Goal: Transaction & Acquisition: Book appointment/travel/reservation

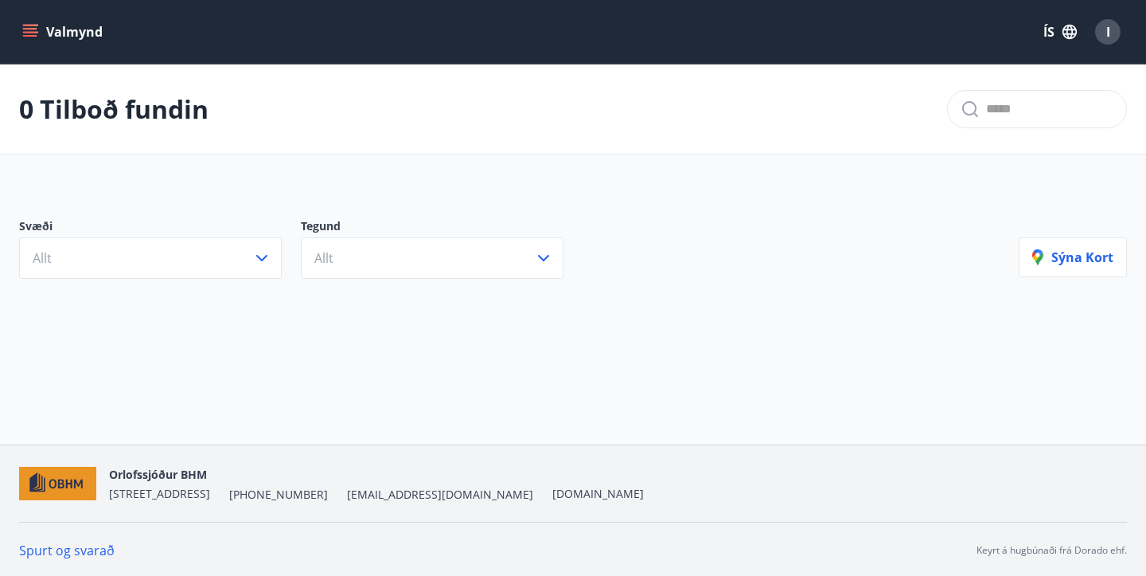
scroll to position [2, 0]
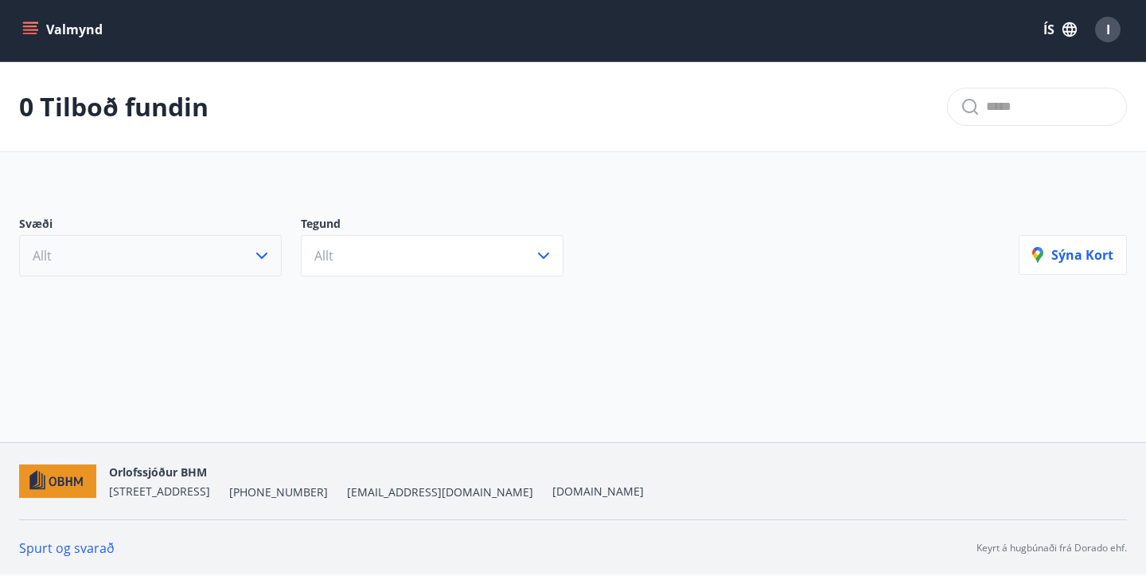
click at [201, 248] on button "Allt" at bounding box center [150, 255] width 263 height 41
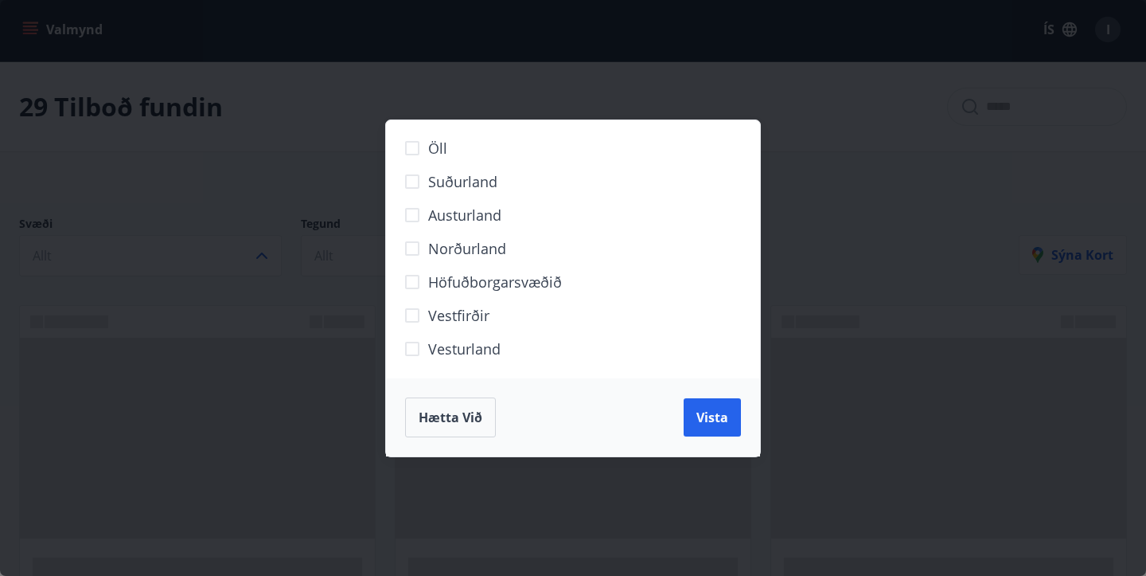
click at [445, 150] on span "Öll" at bounding box center [437, 148] width 19 height 21
click at [720, 414] on span "Vista" at bounding box center [713, 417] width 32 height 18
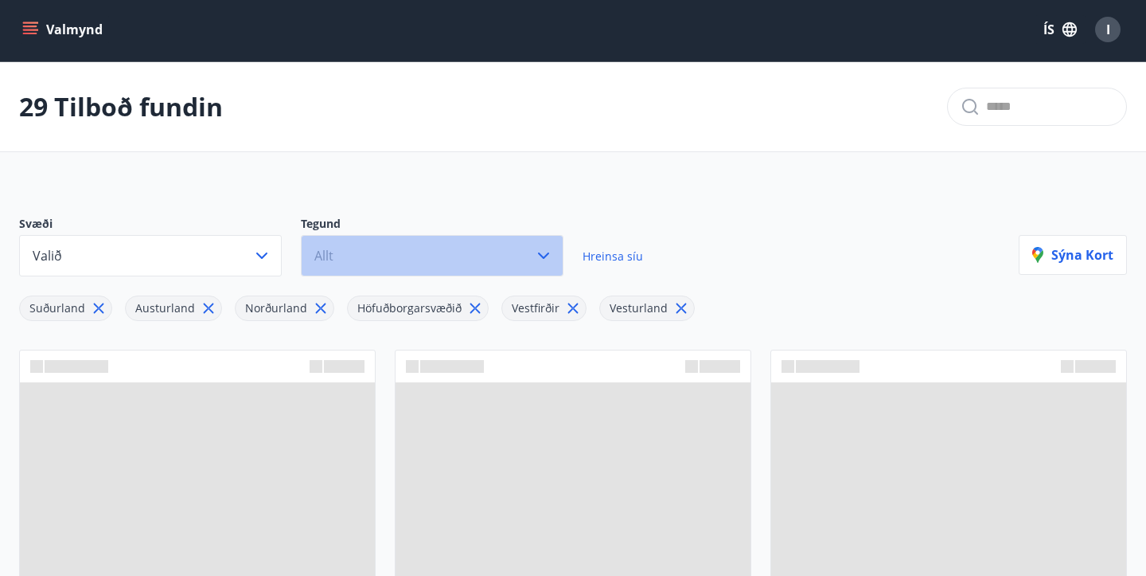
click at [482, 252] on button "Allt" at bounding box center [432, 255] width 263 height 41
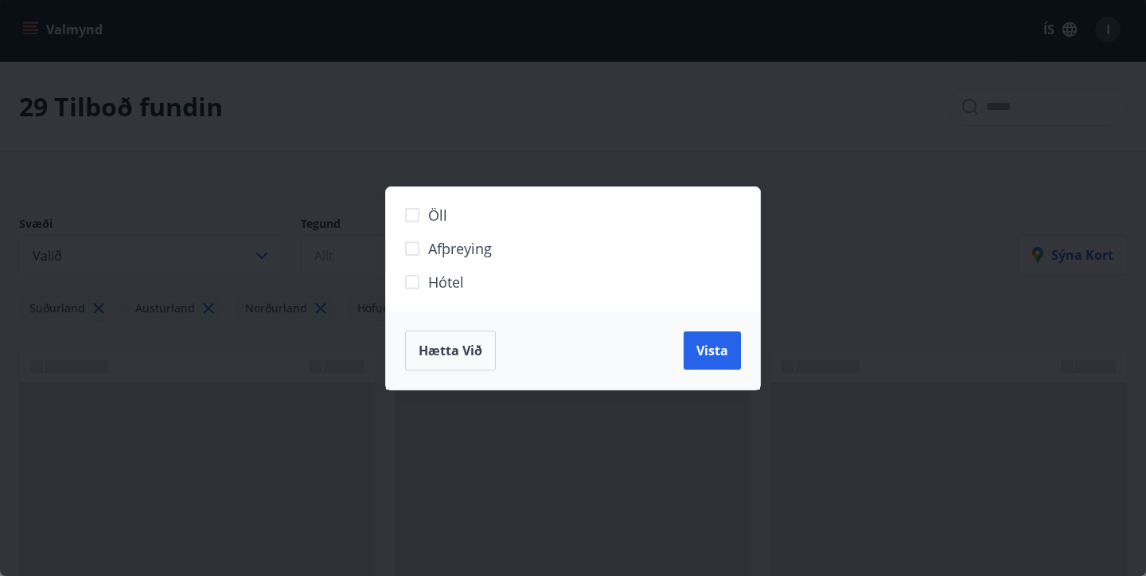
click at [455, 272] on span "Hótel" at bounding box center [446, 281] width 36 height 21
click at [705, 345] on span "Vista" at bounding box center [713, 350] width 32 height 18
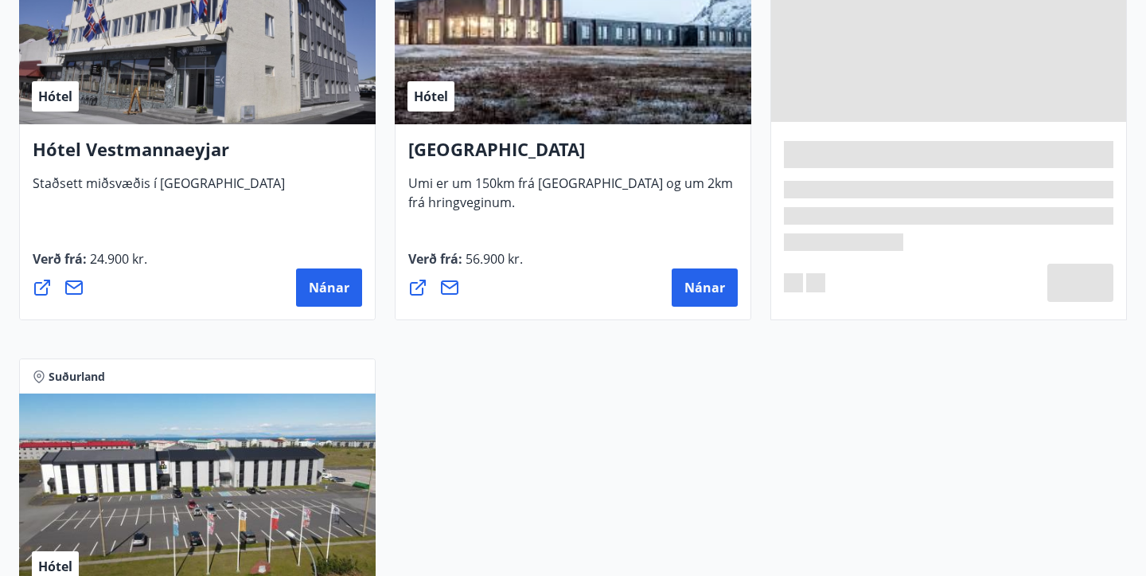
scroll to position [3608, 0]
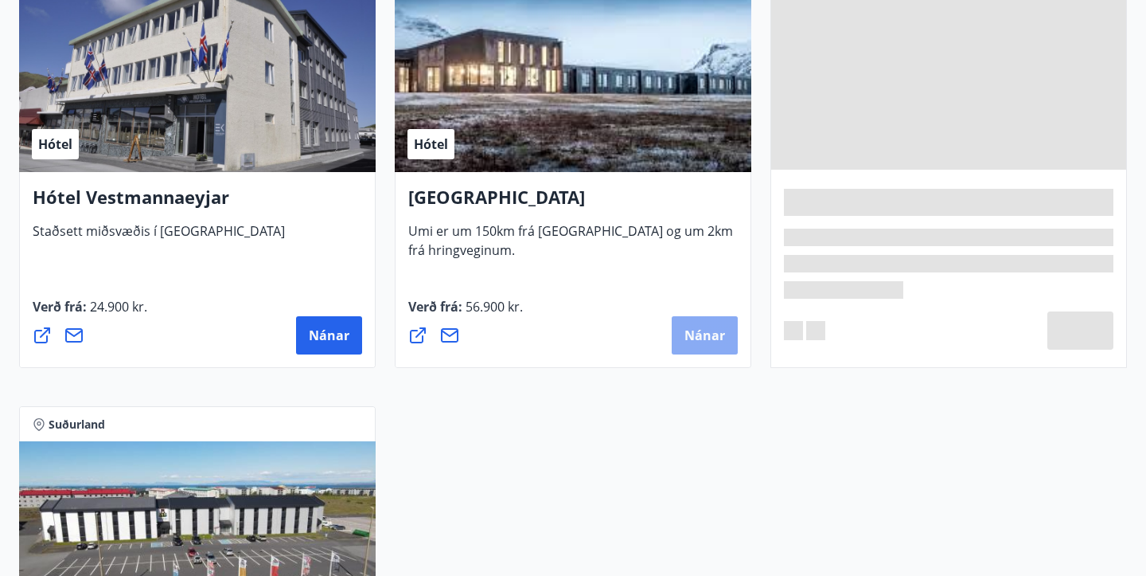
click at [706, 337] on span "Nánar" at bounding box center [705, 335] width 41 height 18
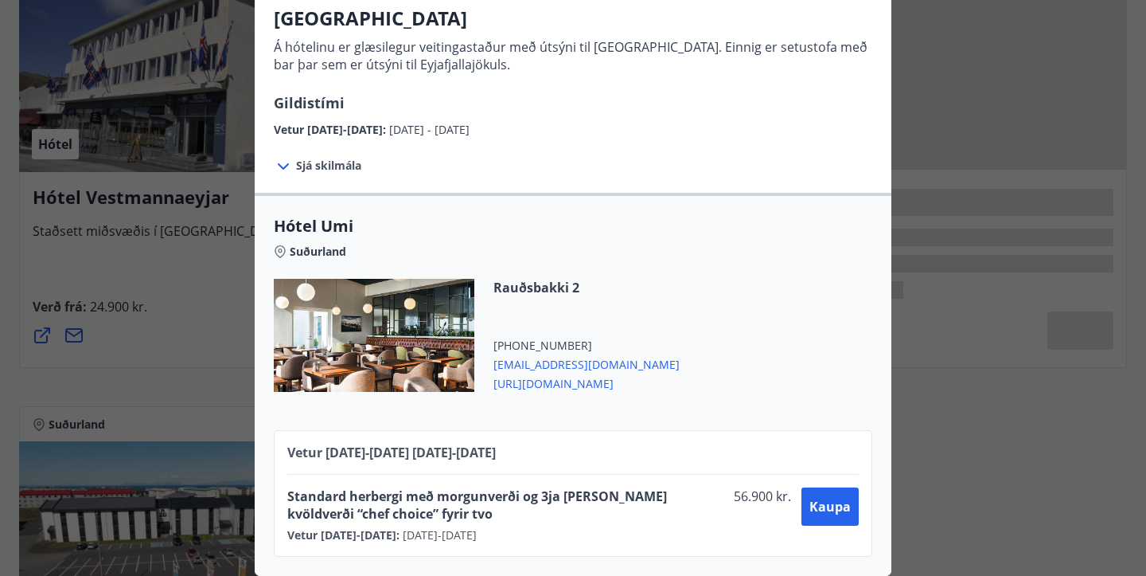
scroll to position [0, 0]
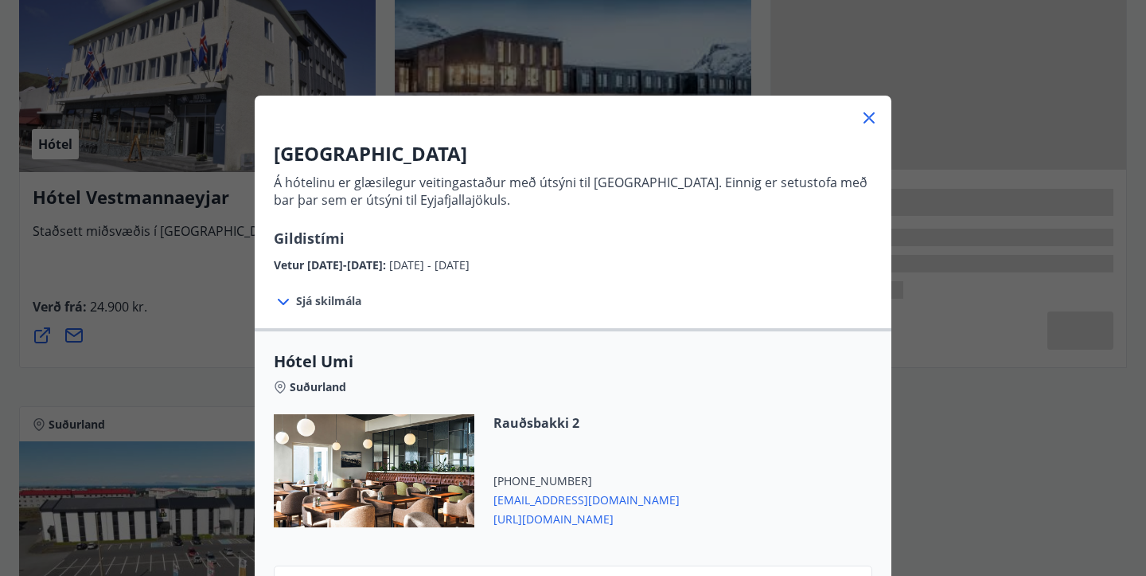
click at [862, 123] on icon at bounding box center [869, 117] width 19 height 19
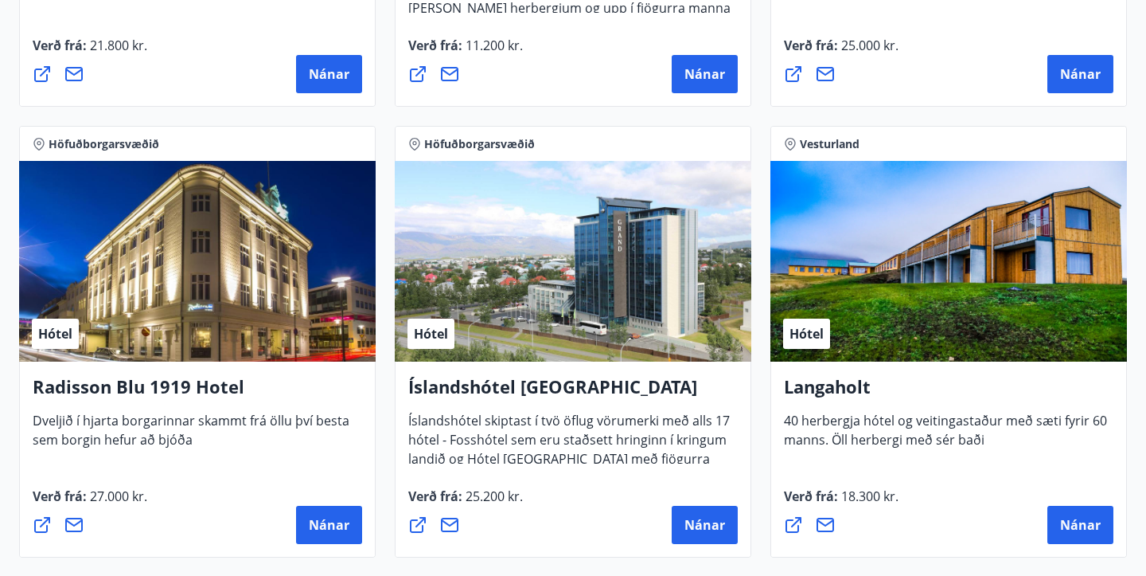
scroll to position [2483, 0]
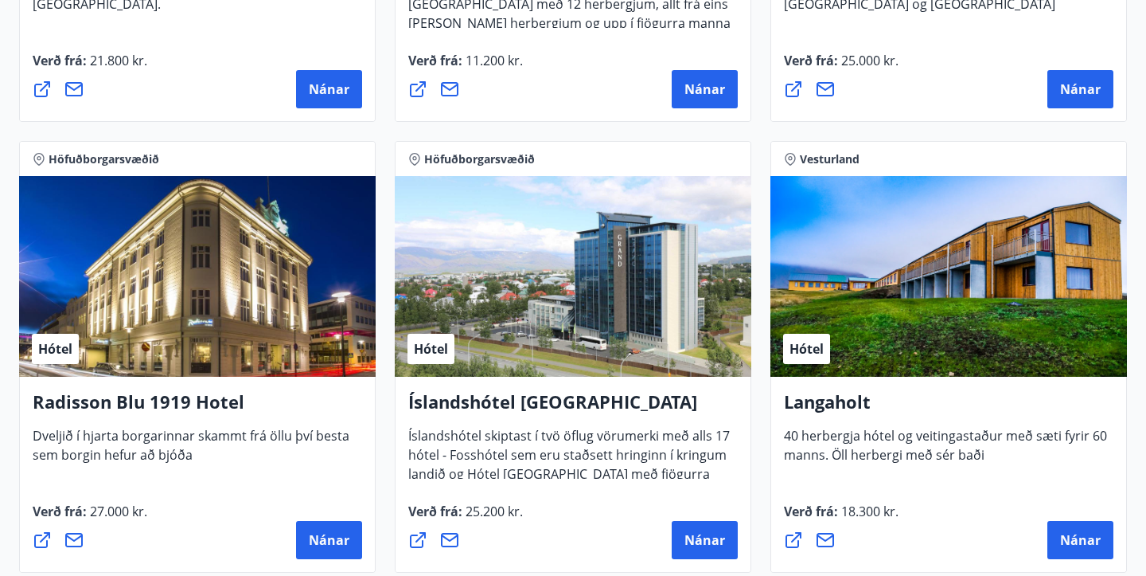
click at [166, 401] on h4 "Radisson Blu 1919 Hotel" at bounding box center [198, 407] width 330 height 37
click at [332, 537] on span "Nánar" at bounding box center [329, 540] width 41 height 18
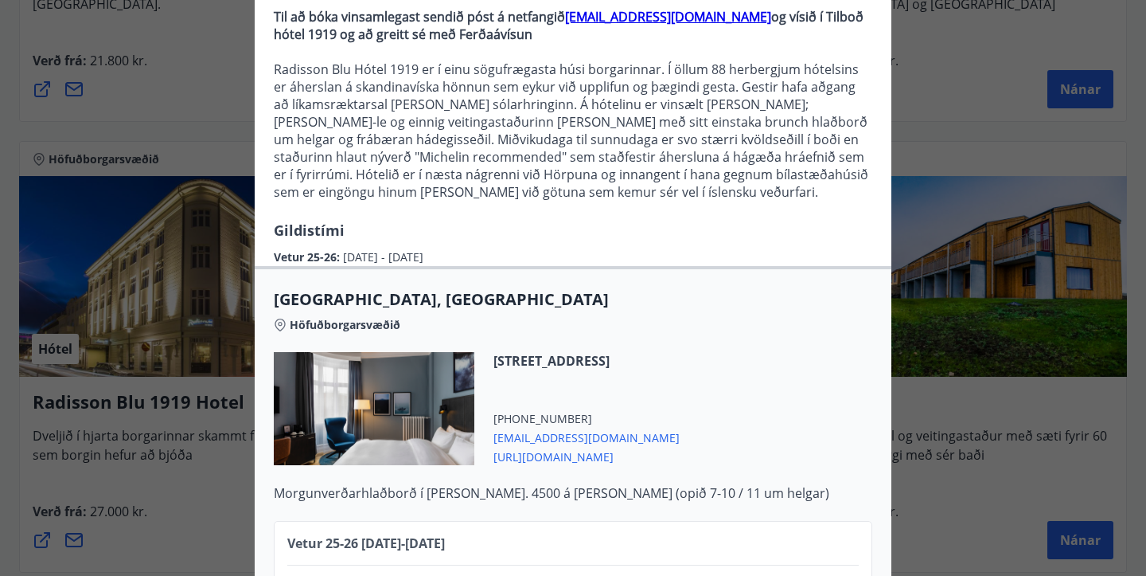
scroll to position [0, 0]
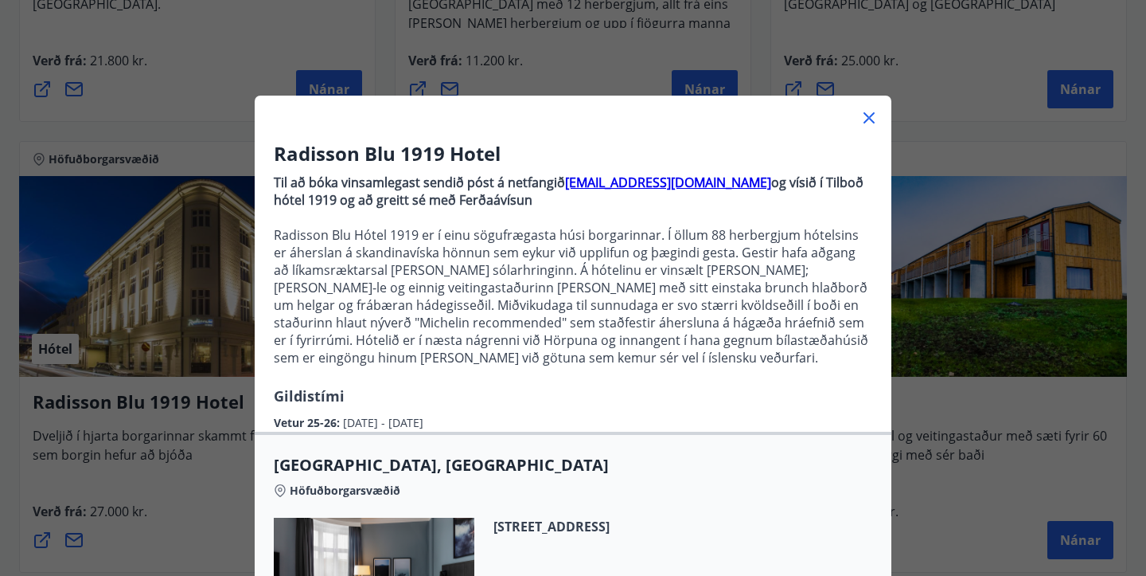
click at [864, 115] on icon at bounding box center [869, 117] width 19 height 19
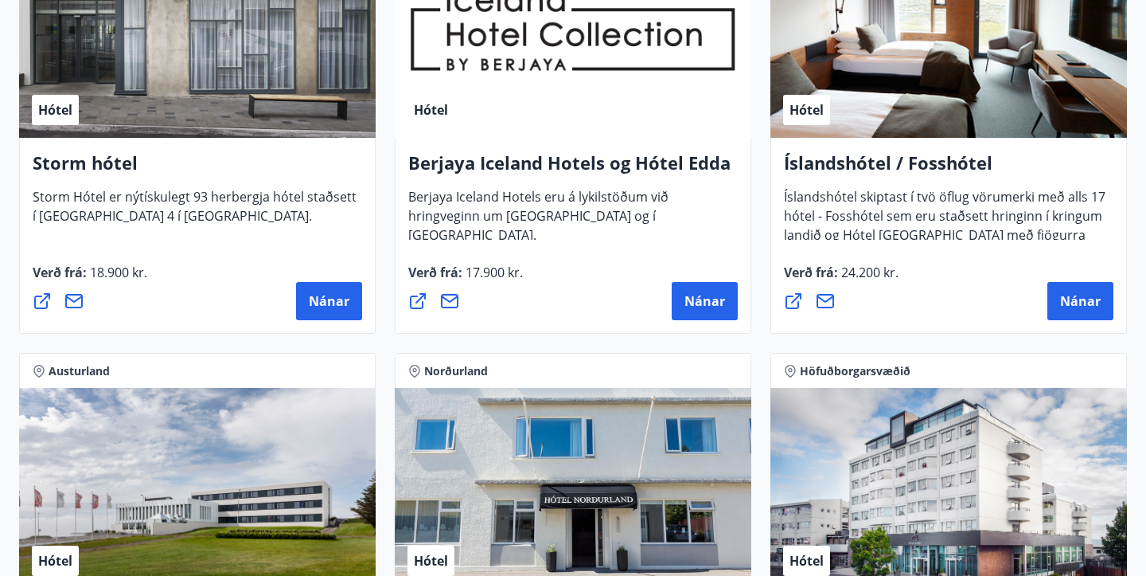
scroll to position [1236, 0]
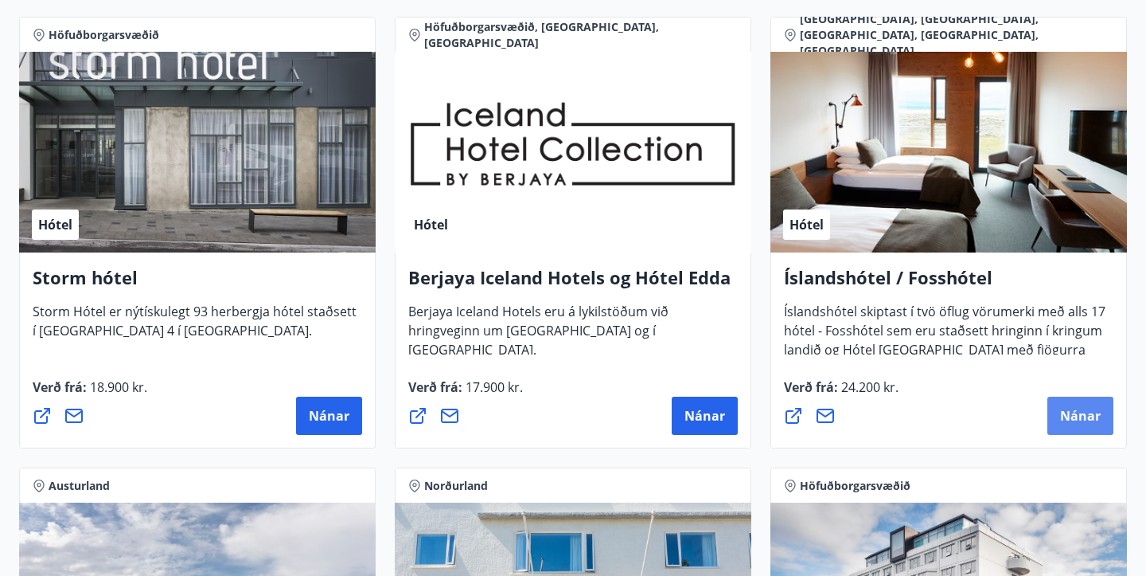
click at [1076, 417] on span "Nánar" at bounding box center [1080, 416] width 41 height 18
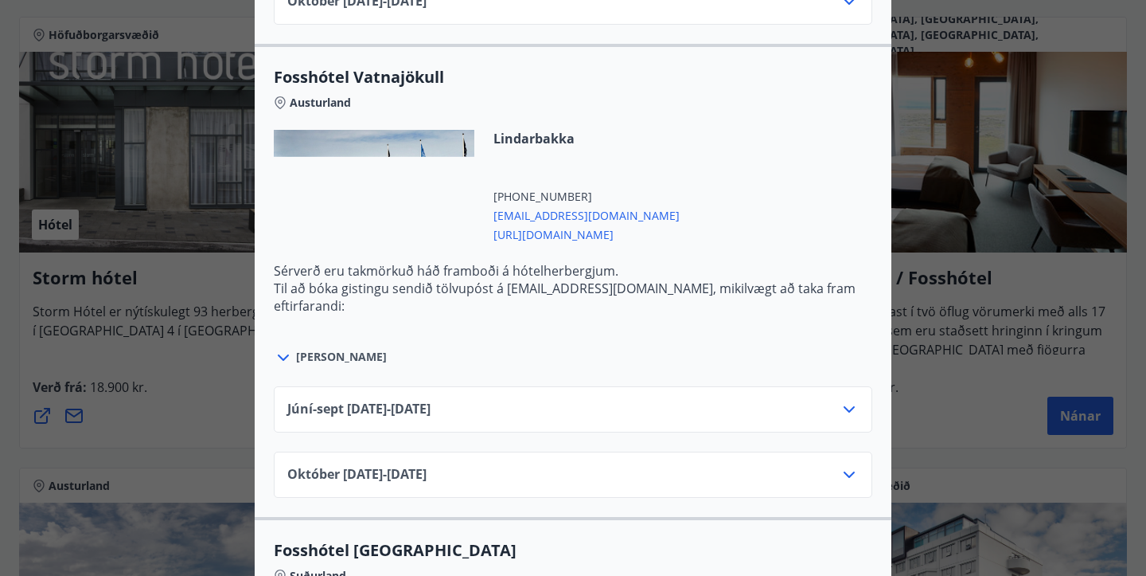
scroll to position [4086, 0]
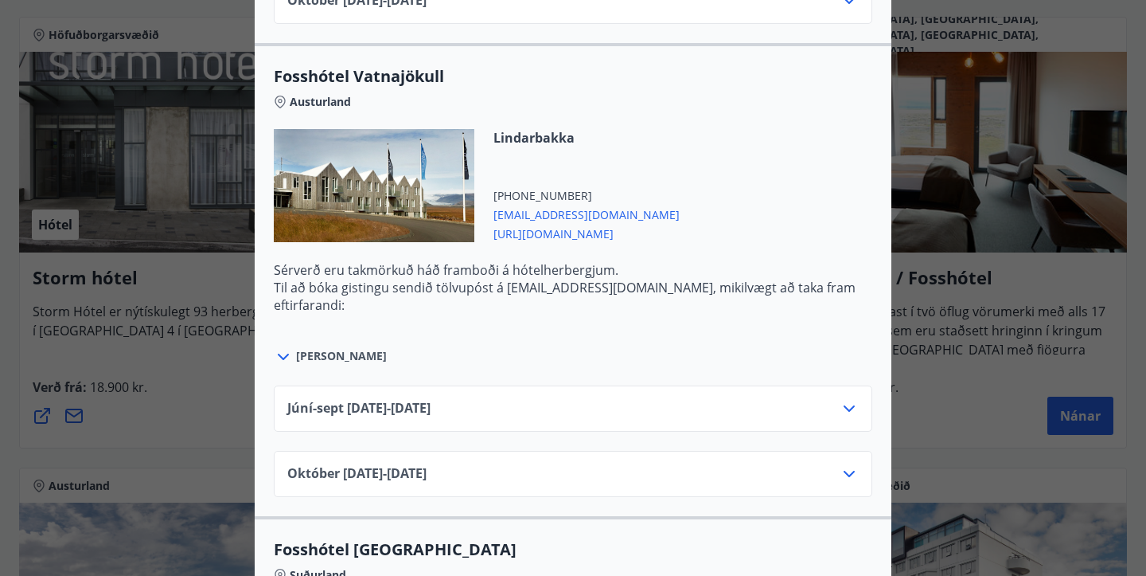
click at [849, 409] on icon at bounding box center [849, 408] width 11 height 6
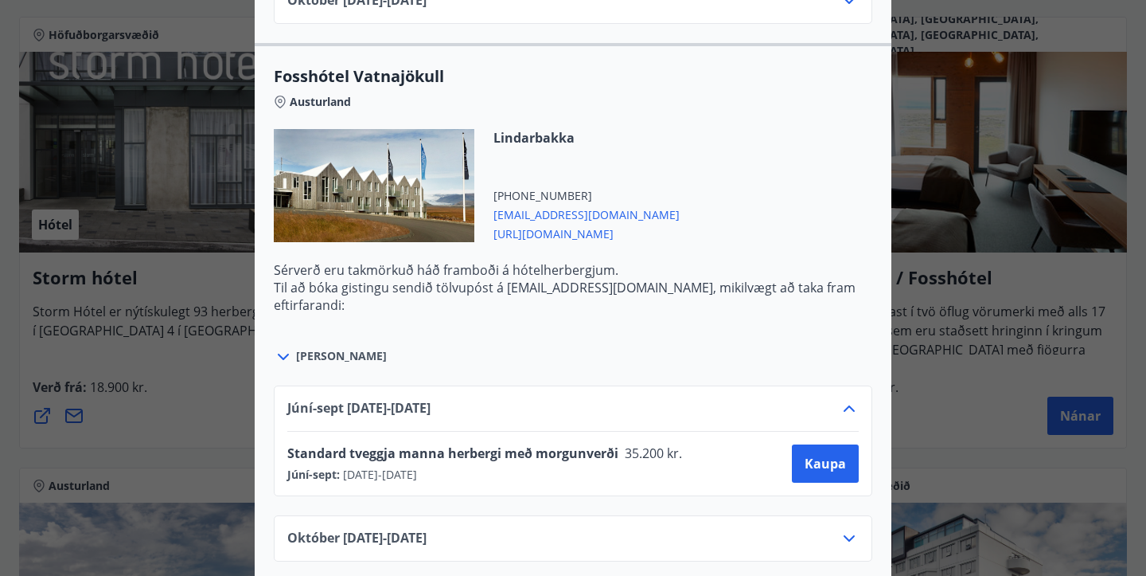
click at [625, 240] on span "[URL][DOMAIN_NAME]" at bounding box center [587, 232] width 186 height 19
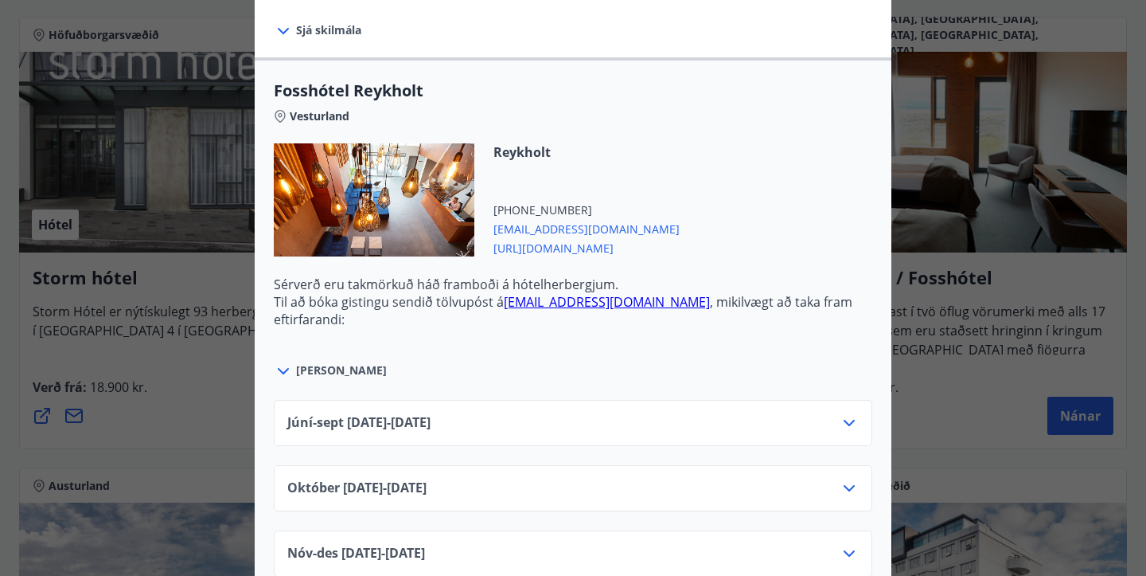
scroll to position [580, 0]
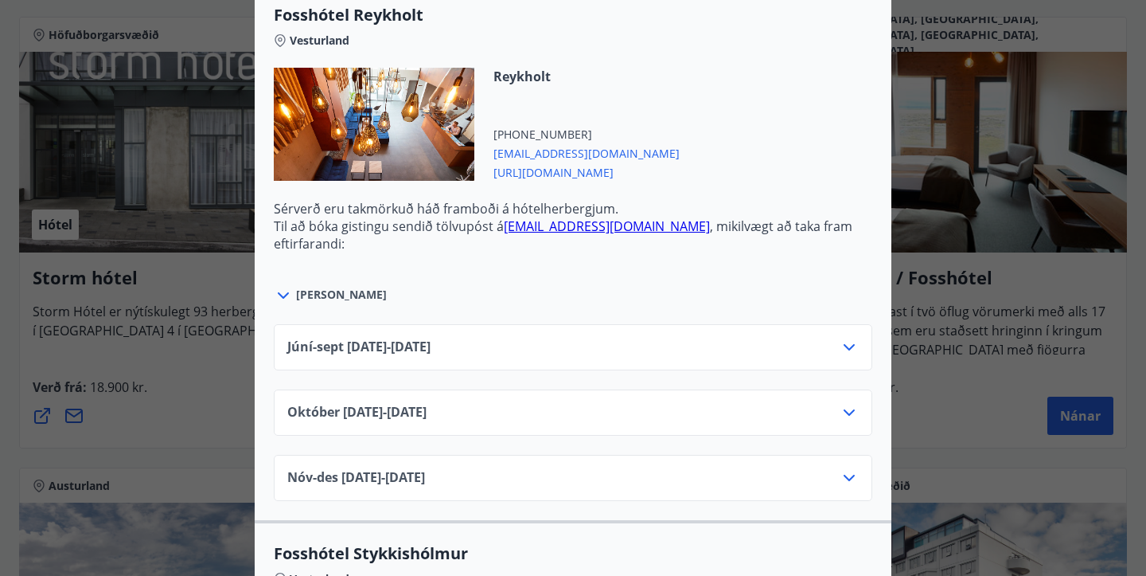
click at [582, 179] on span "[URL][DOMAIN_NAME]" at bounding box center [587, 171] width 186 height 19
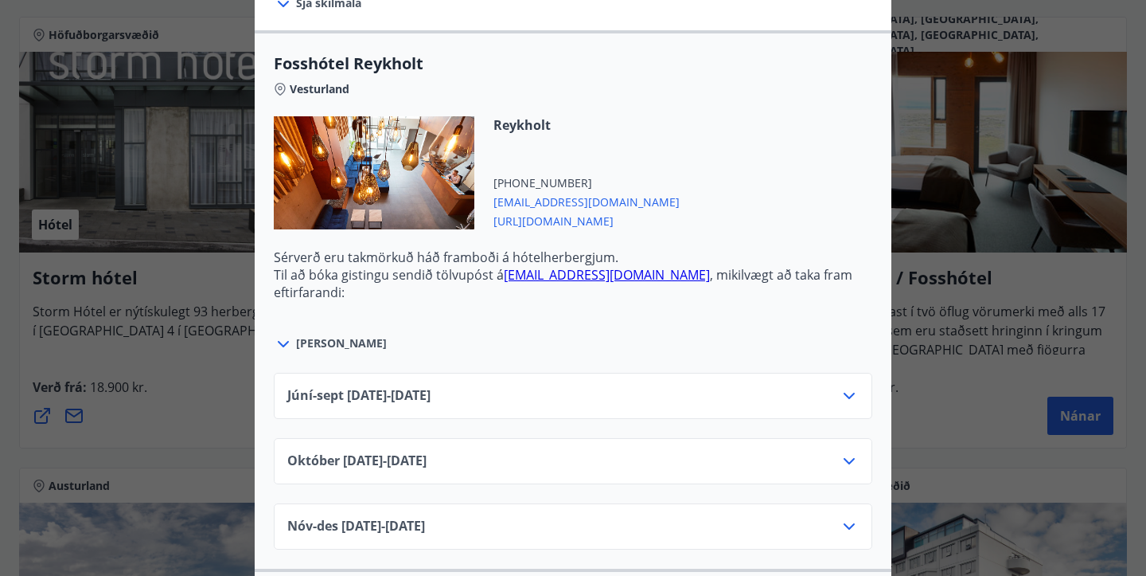
scroll to position [516, 0]
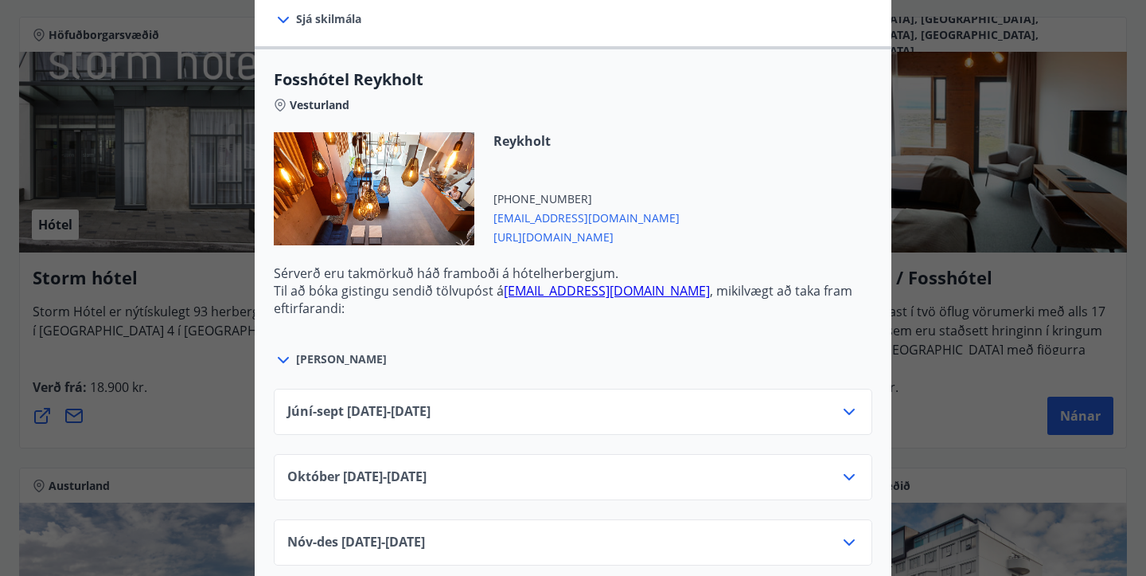
click at [240, 366] on div "Íslandshótel / Fosshótel Ekki er hægt að nýta Ferðaávísun fyrir bókanir sem eru…" at bounding box center [573, 288] width 1146 height 576
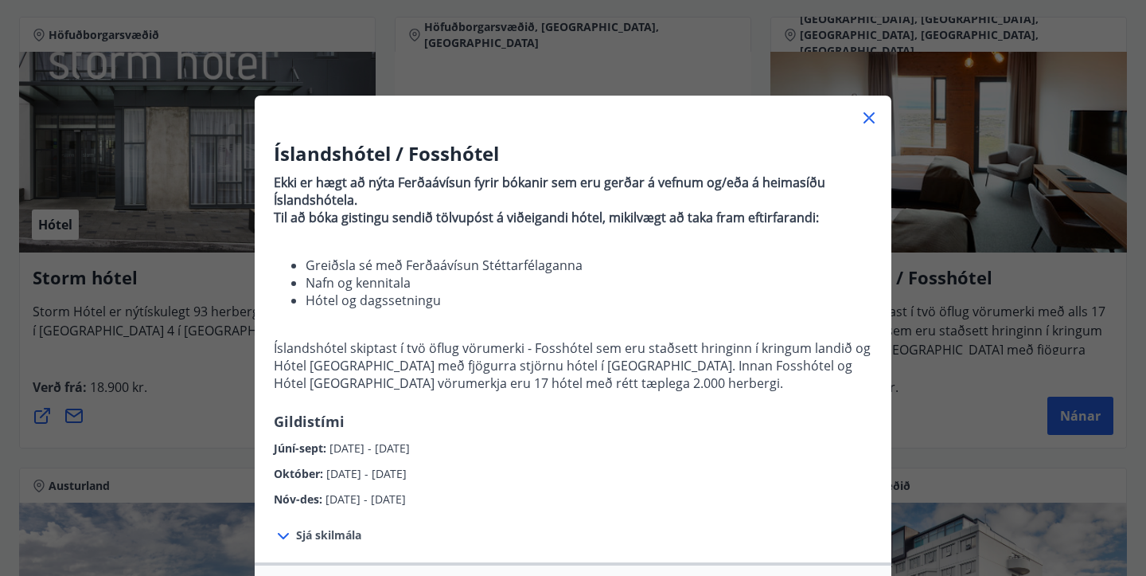
click at [866, 119] on icon at bounding box center [869, 117] width 11 height 11
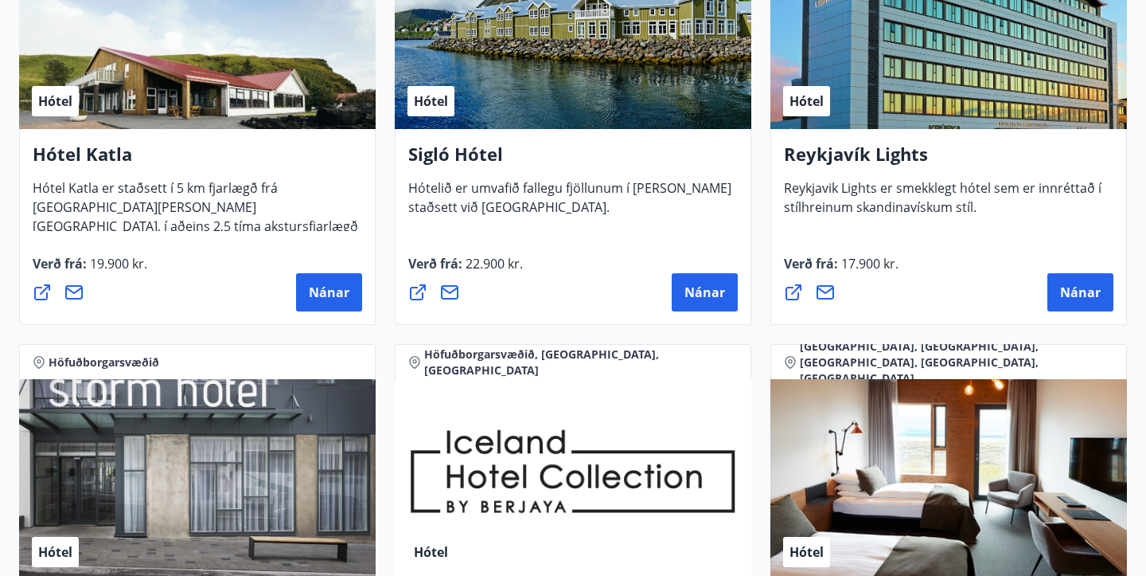
scroll to position [908, 0]
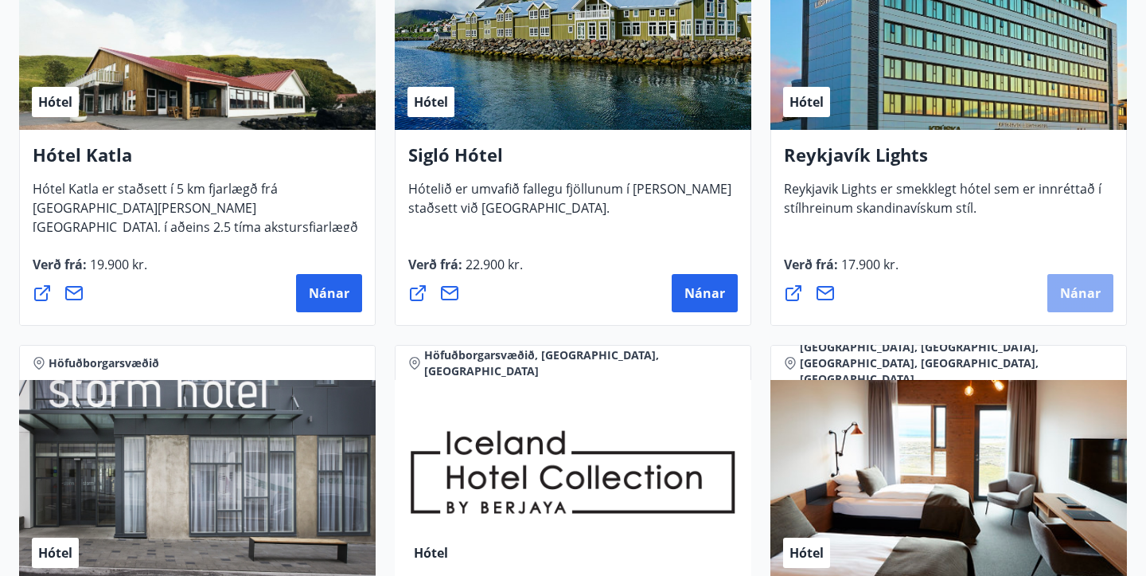
click at [1077, 288] on span "Nánar" at bounding box center [1080, 293] width 41 height 18
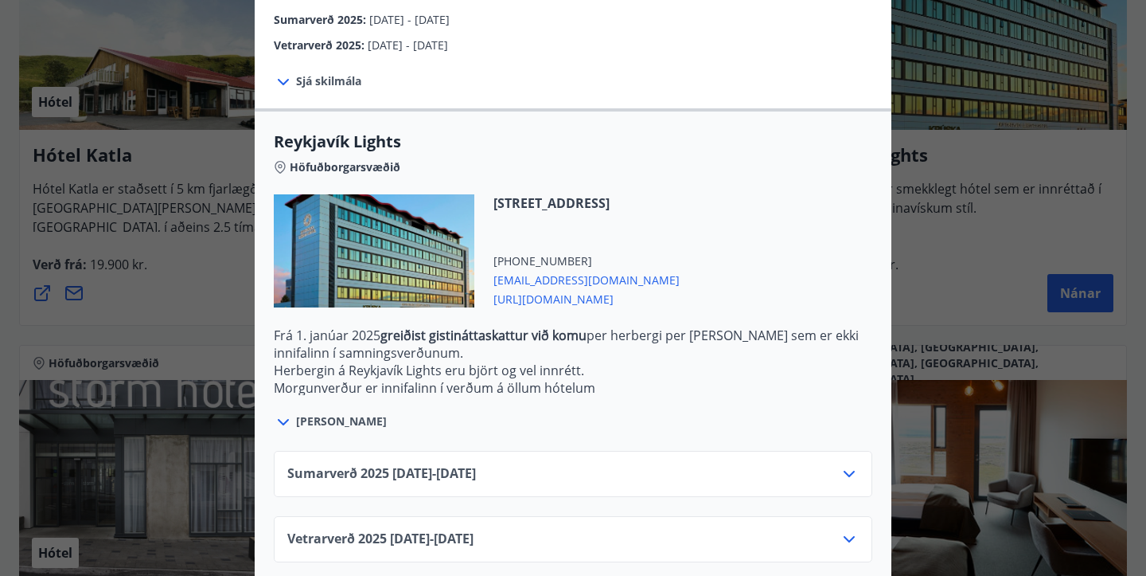
scroll to position [416, 0]
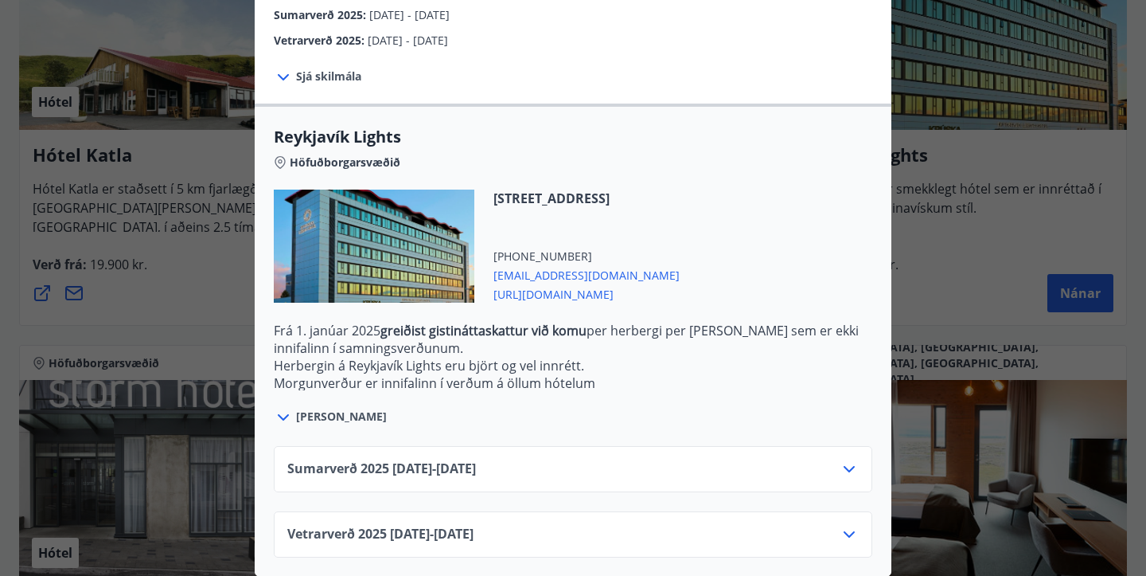
click at [629, 294] on span "[URL][DOMAIN_NAME]" at bounding box center [587, 292] width 186 height 19
click at [216, 328] on div "Reykjavík Lights Fyrir bókarnir og frekari upplýsingar vinsamlega senduð póst á…" at bounding box center [573, 288] width 1146 height 576
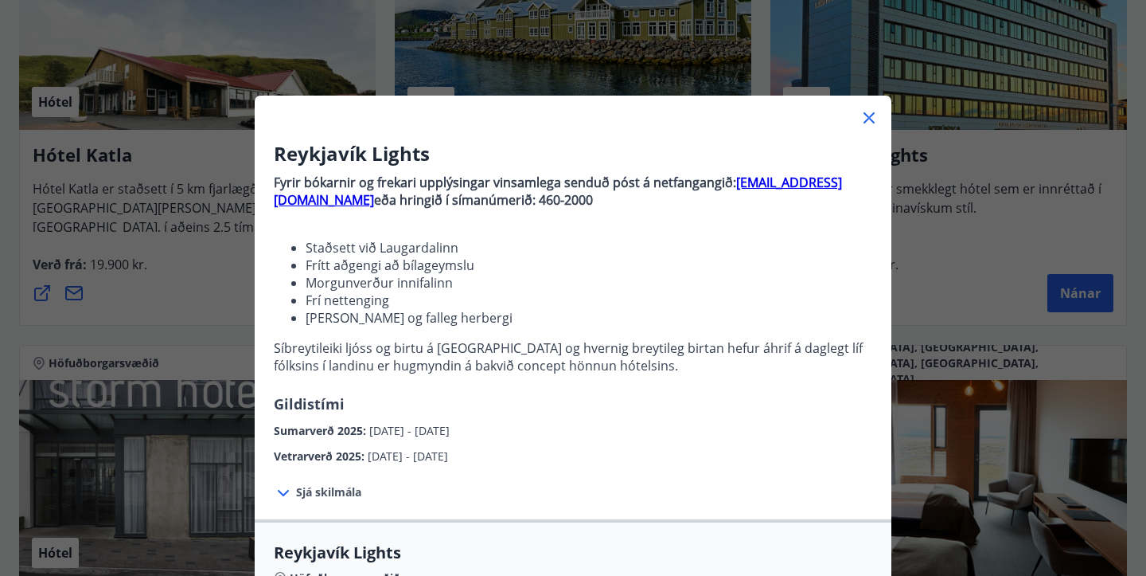
click at [864, 122] on icon at bounding box center [869, 117] width 11 height 11
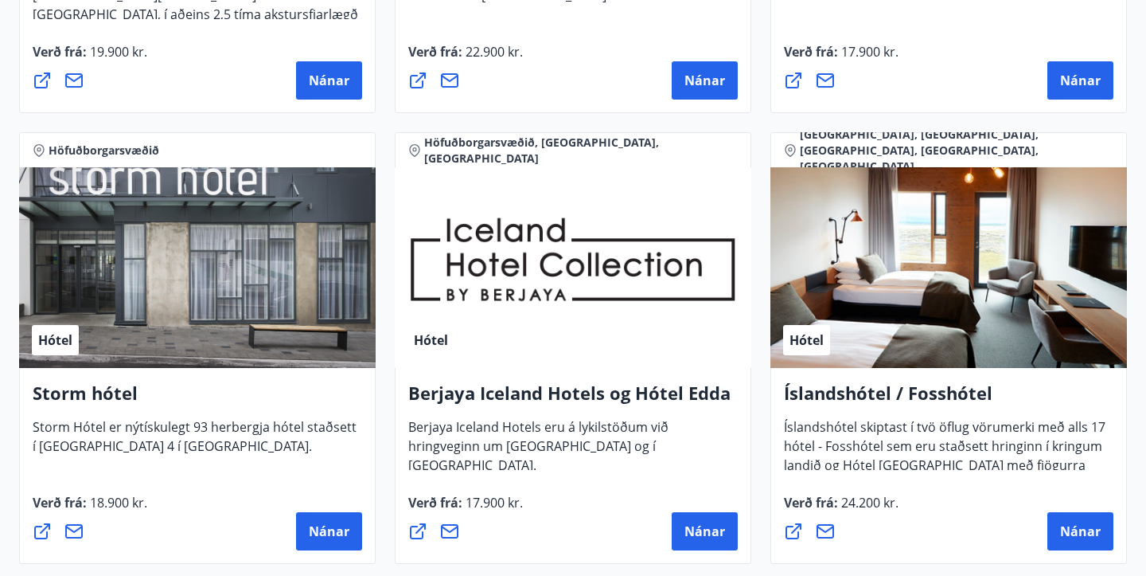
scroll to position [1122, 0]
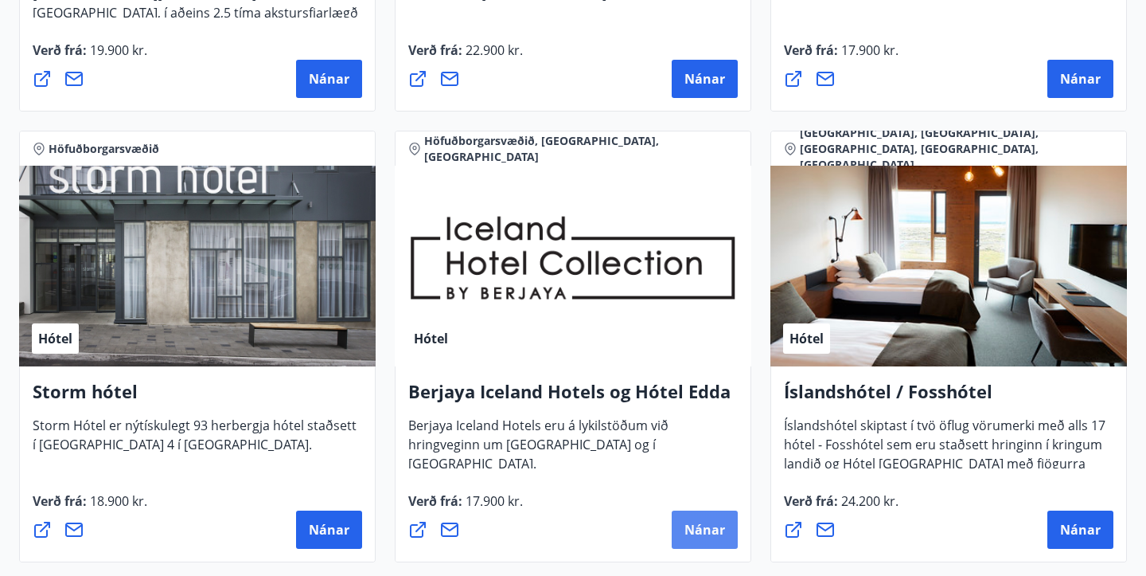
click at [700, 524] on span "Nánar" at bounding box center [705, 530] width 41 height 18
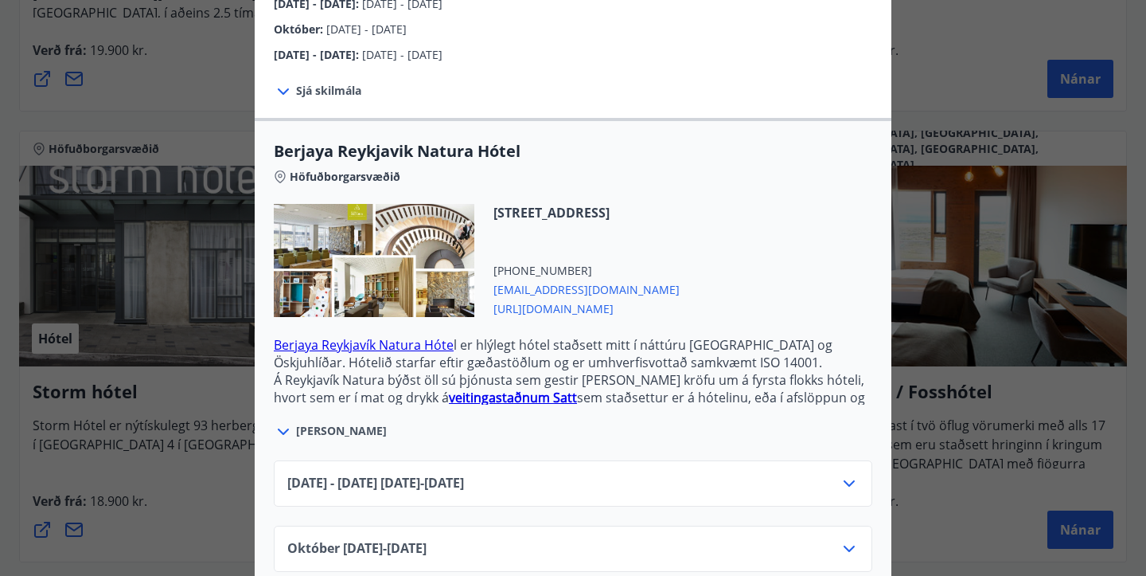
scroll to position [310, 0]
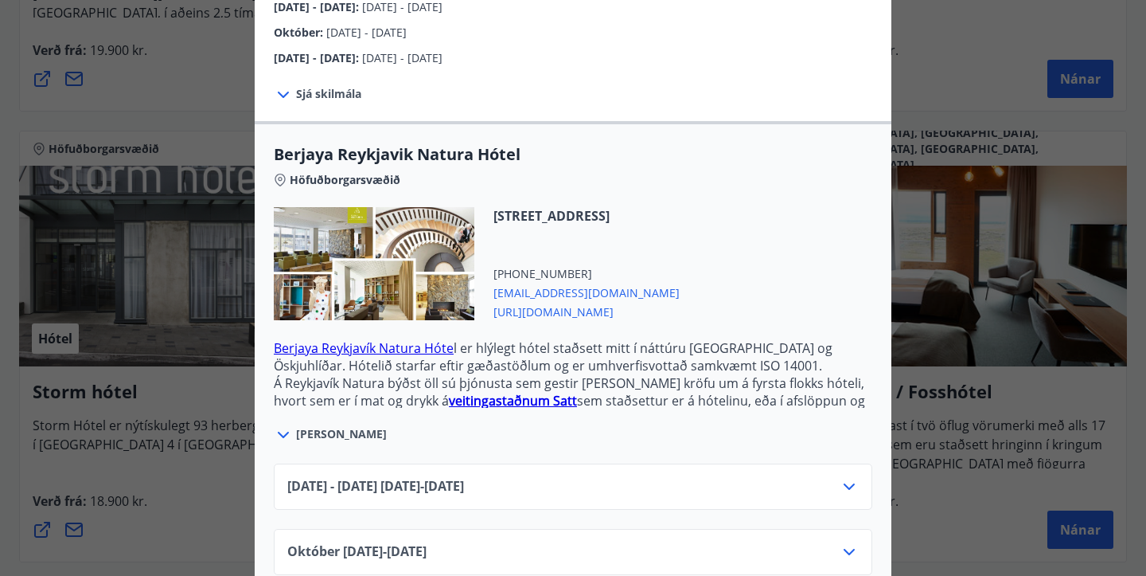
click at [714, 484] on div "[DATE] - [DATE] [DATE] - [DATE]" at bounding box center [573, 493] width 572 height 32
click at [850, 483] on icon at bounding box center [849, 486] width 11 height 6
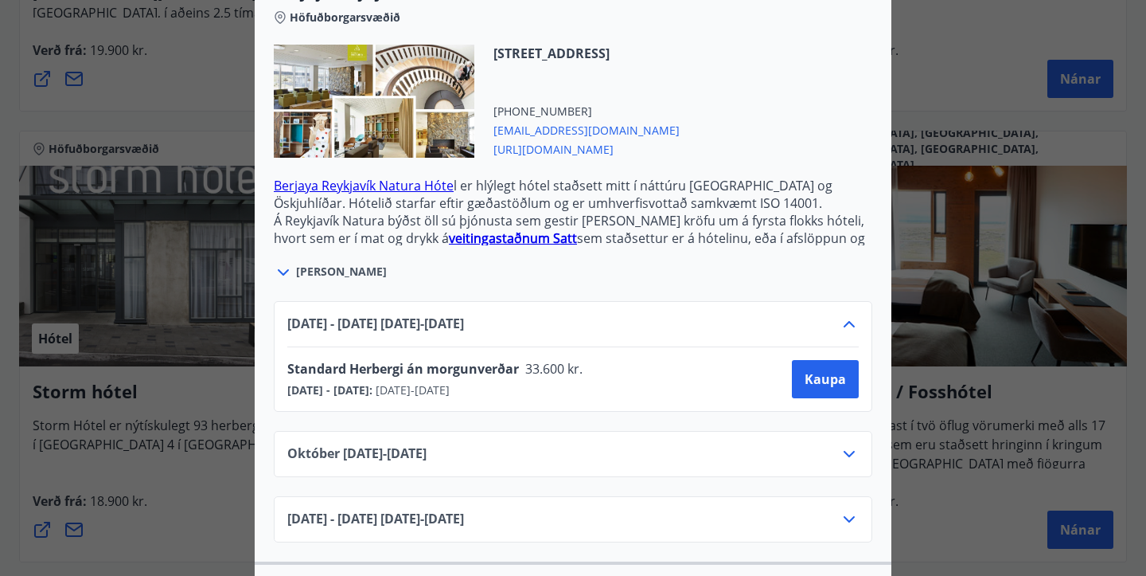
scroll to position [475, 0]
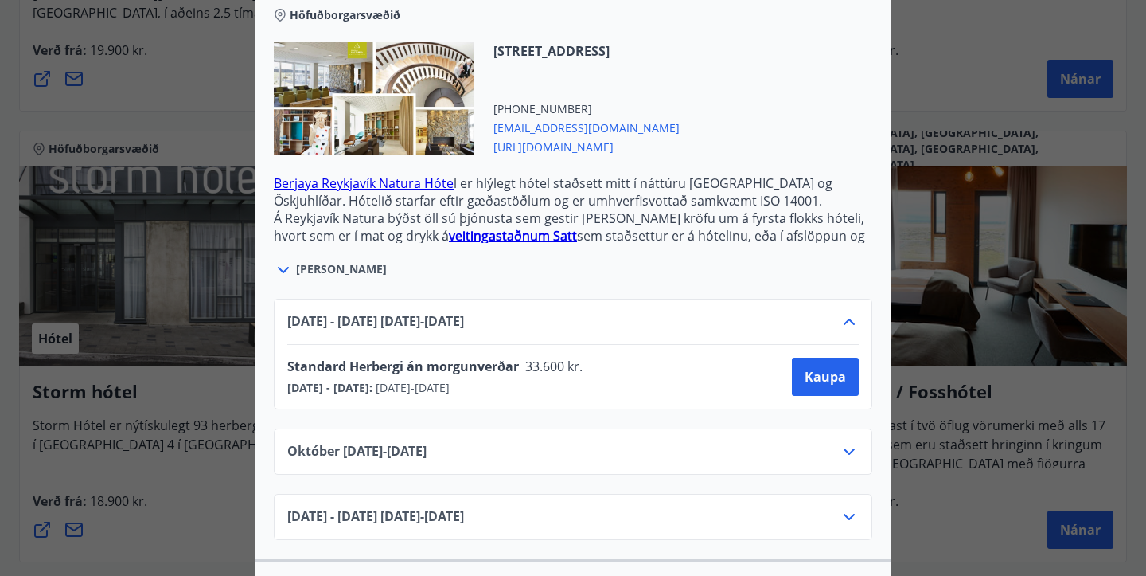
click at [852, 428] on div "[DATE]10.25 - [DATE]" at bounding box center [573, 451] width 599 height 46
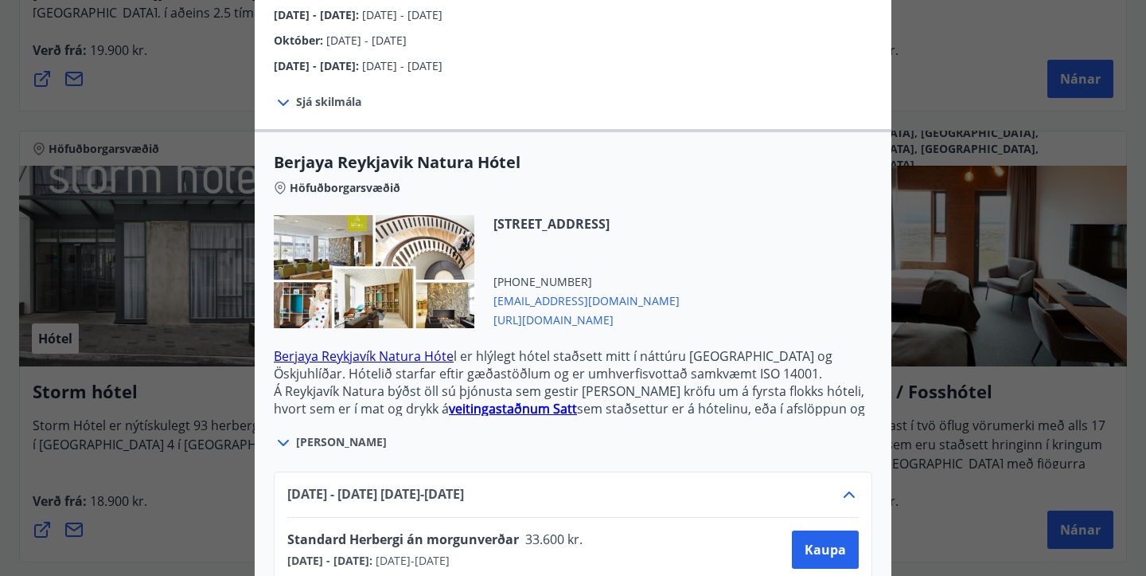
scroll to position [0, 0]
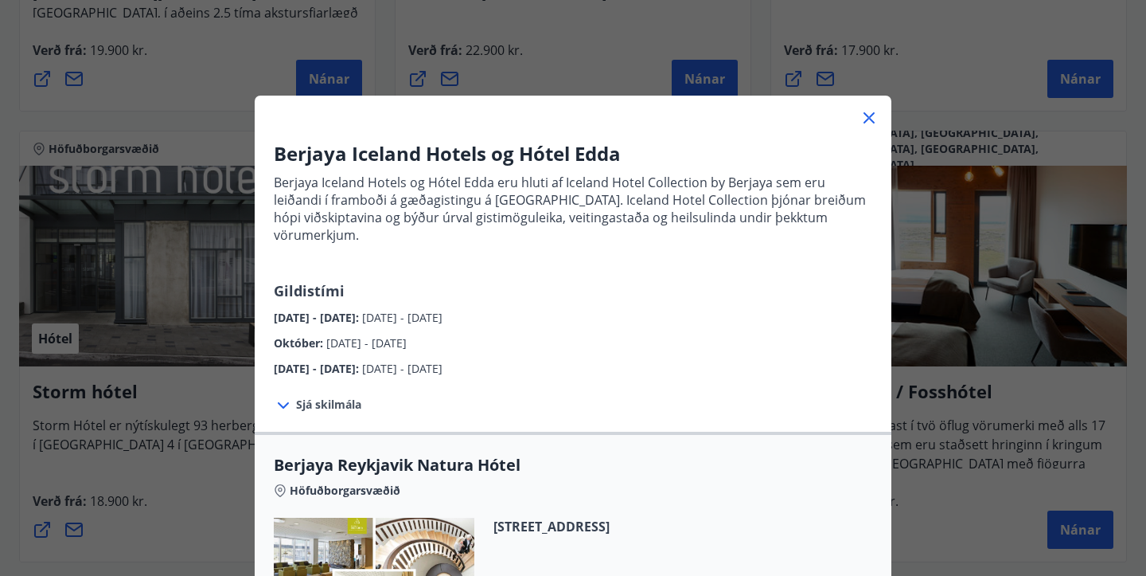
click at [870, 114] on icon at bounding box center [869, 117] width 19 height 19
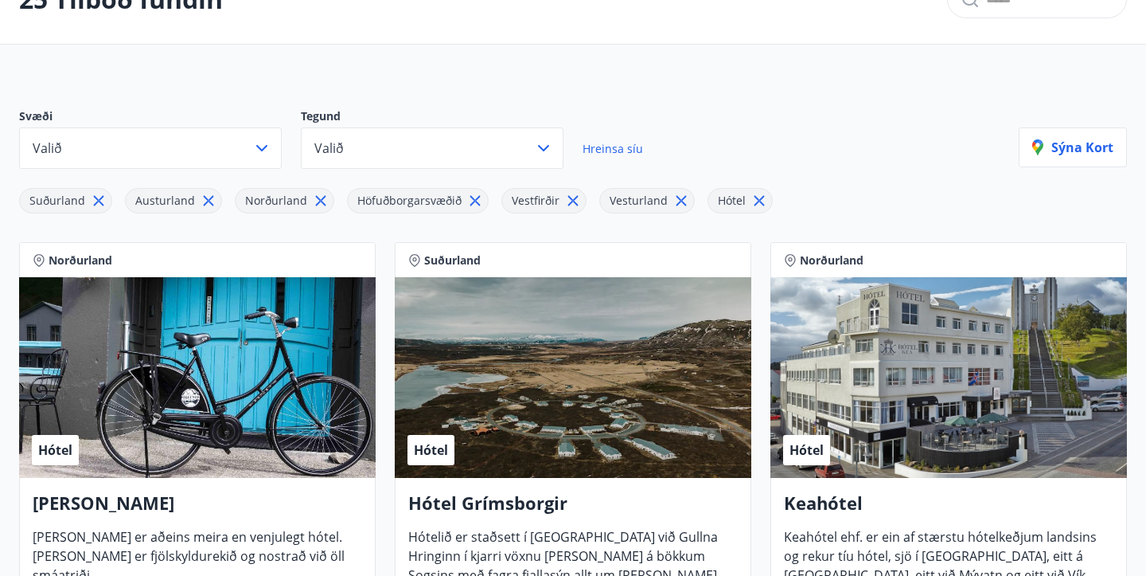
scroll to position [104, 0]
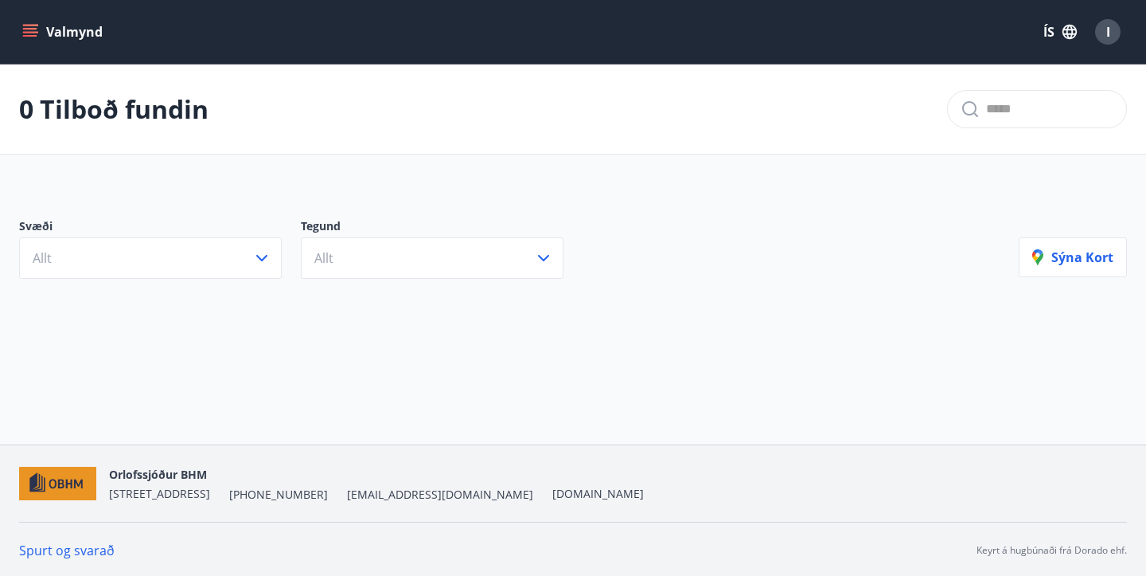
scroll to position [2, 0]
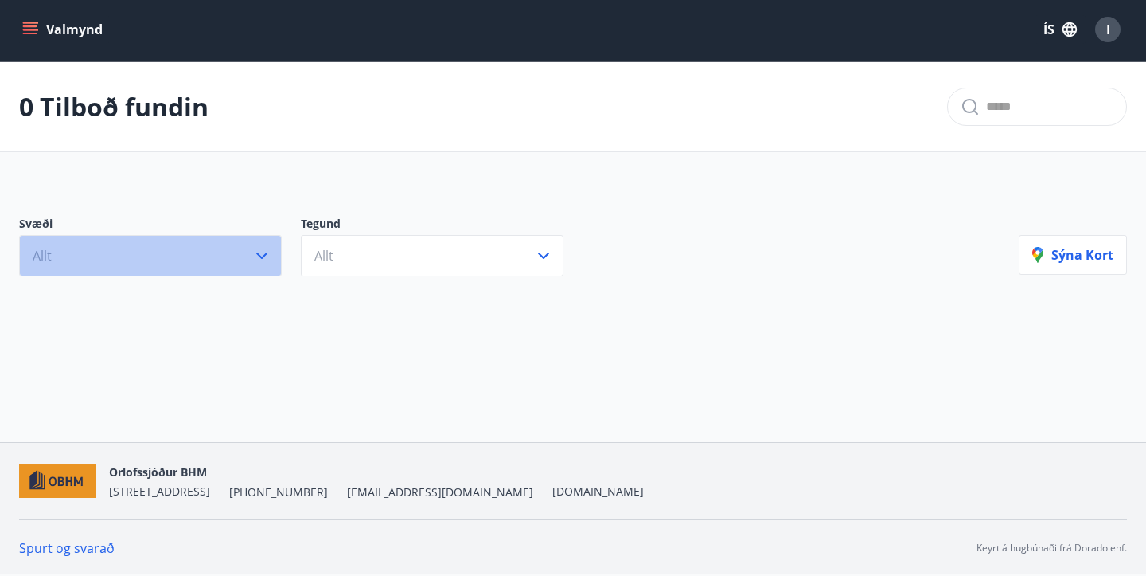
click at [270, 250] on icon "button" at bounding box center [261, 255] width 19 height 19
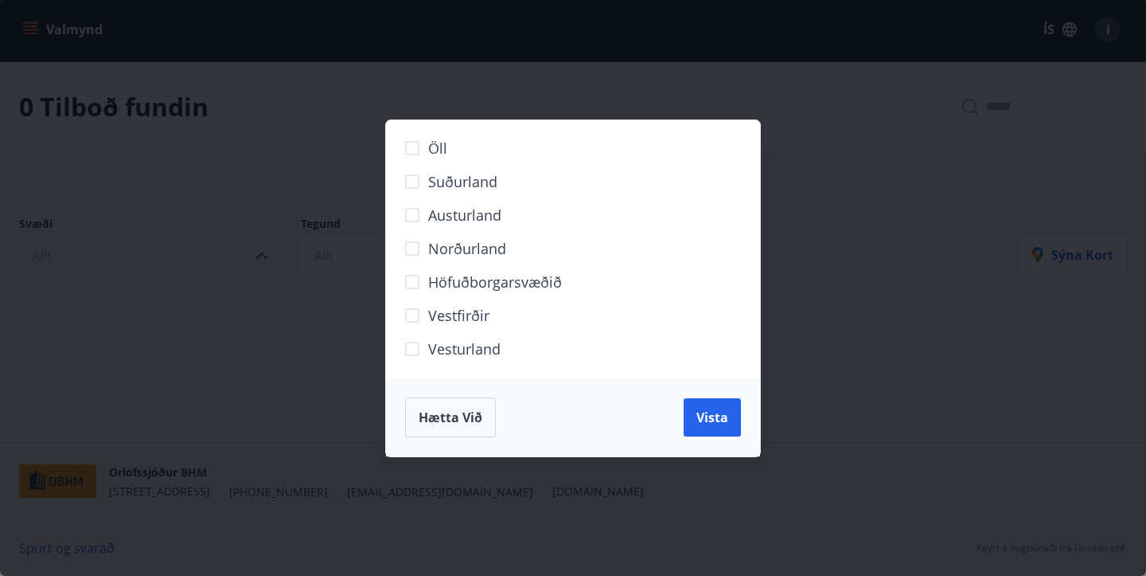
click at [490, 189] on span "Suðurland" at bounding box center [462, 181] width 69 height 21
click at [698, 404] on button "Vista" at bounding box center [712, 417] width 57 height 38
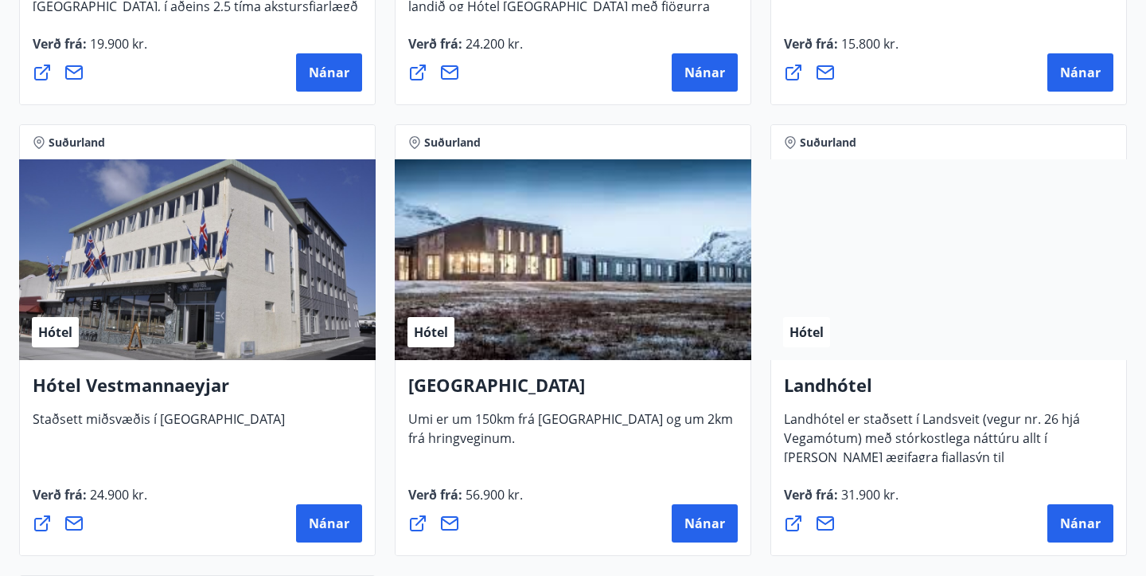
scroll to position [1131, 0]
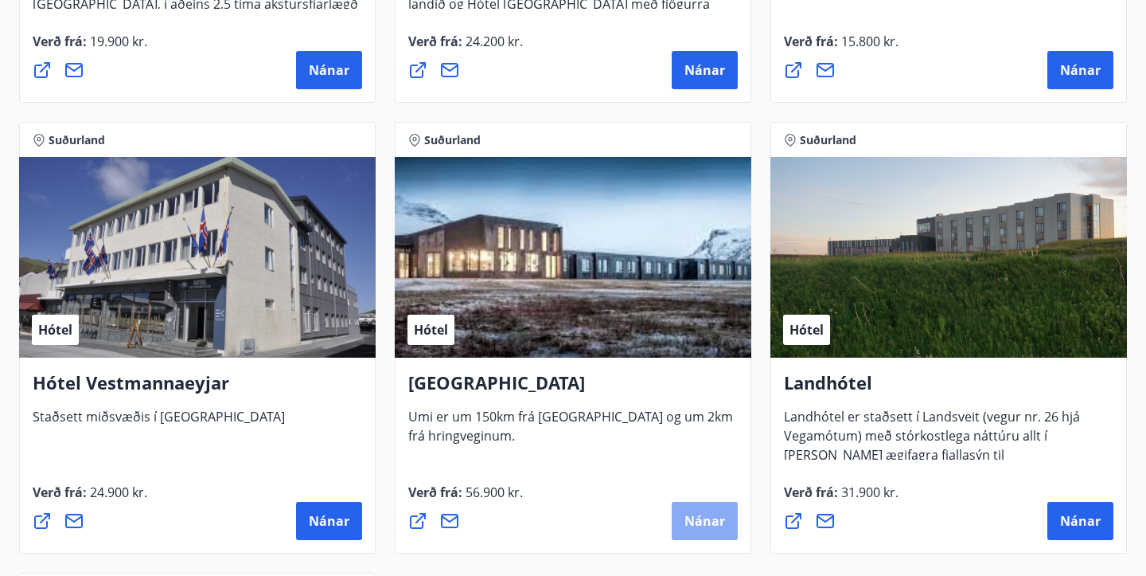
click at [708, 514] on span "Nánar" at bounding box center [705, 521] width 41 height 18
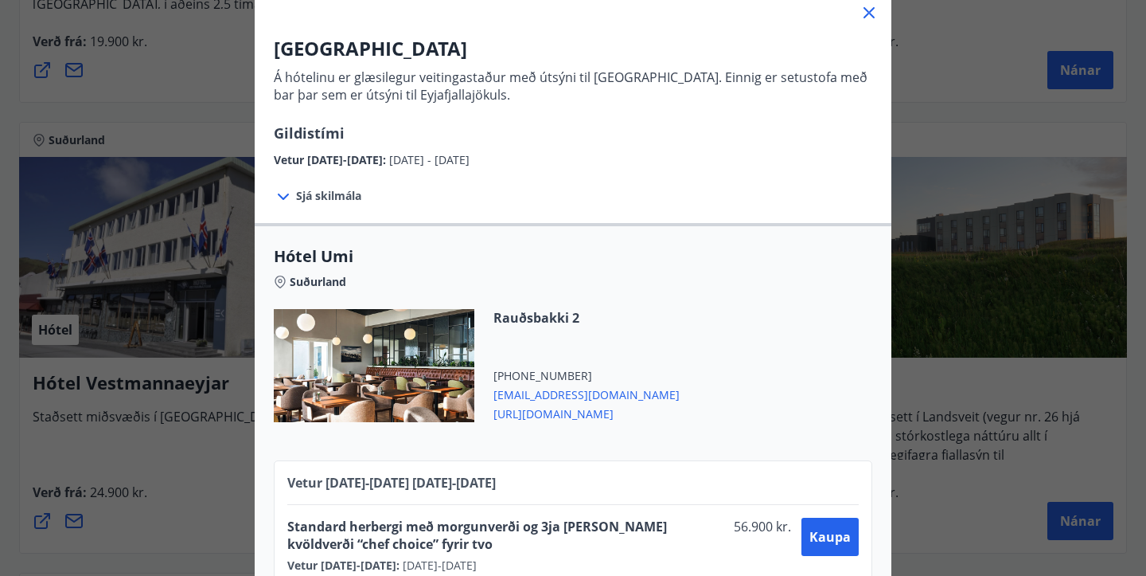
scroll to position [110, 0]
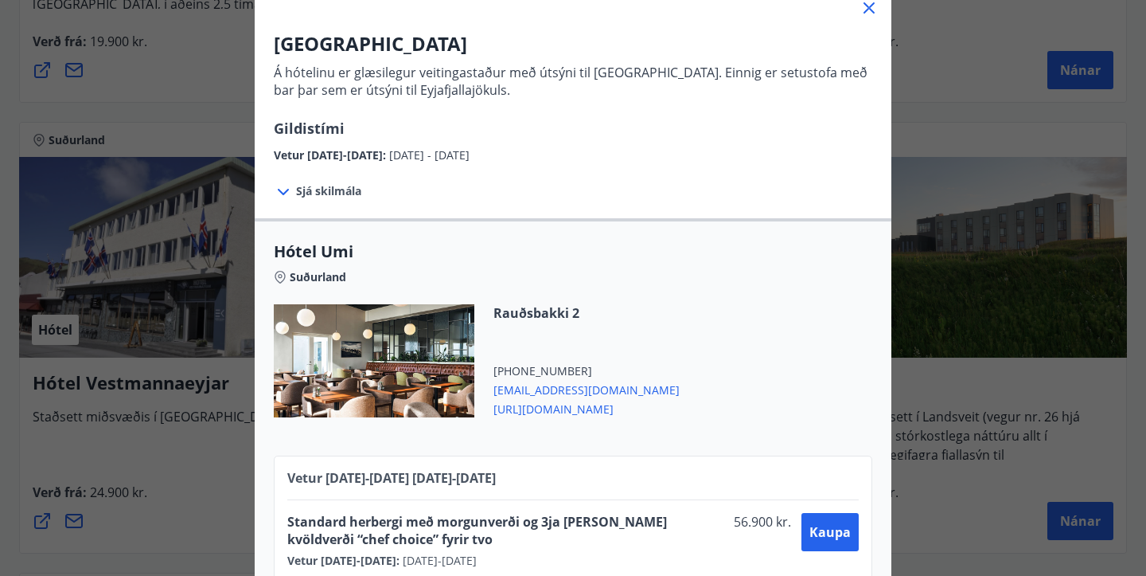
click at [569, 410] on span "[URL][DOMAIN_NAME]" at bounding box center [587, 407] width 186 height 19
